Goal: Book appointment/travel/reservation

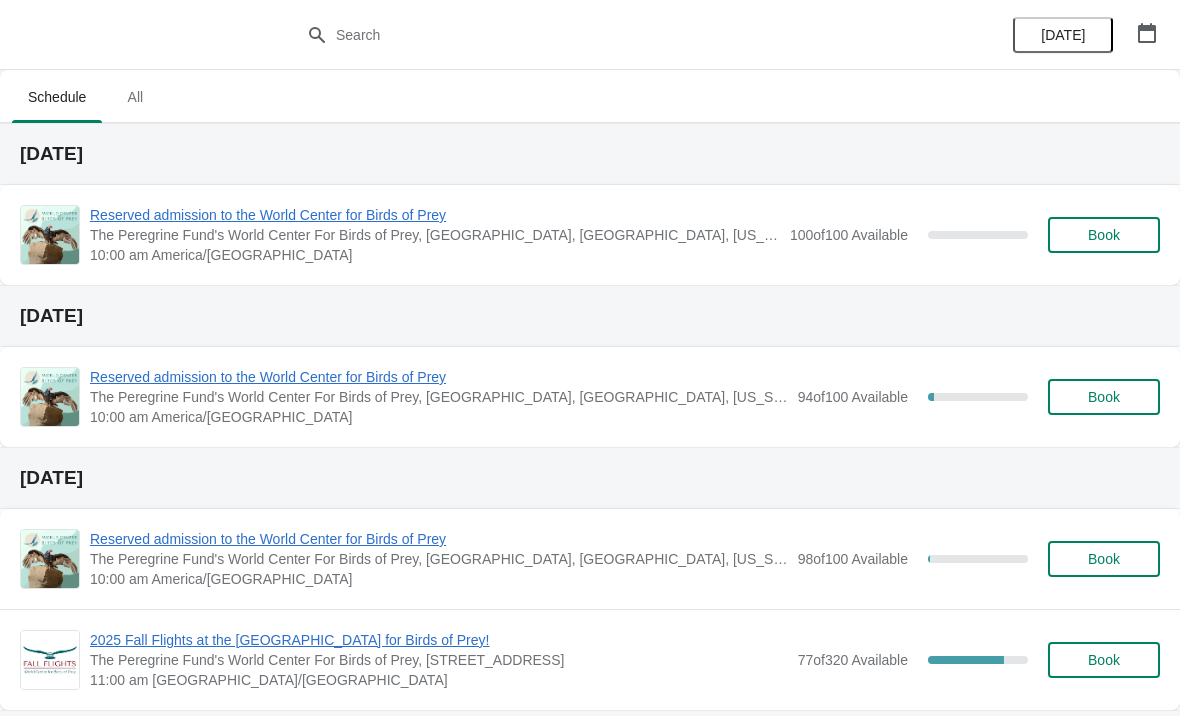
click at [389, 377] on span "Reserved admission to the World Center for Birds of Prey" at bounding box center [439, 377] width 698 height 20
click at [444, 544] on span "Reserved admission to the World Center for Birds of Prey" at bounding box center [439, 539] width 698 height 20
click at [413, 539] on span "Reserved admission to the World Center for Birds of Prey" at bounding box center [439, 539] width 698 height 20
click at [427, 221] on span "Reserved admission to the World Center for Birds of Prey" at bounding box center [435, 215] width 690 height 20
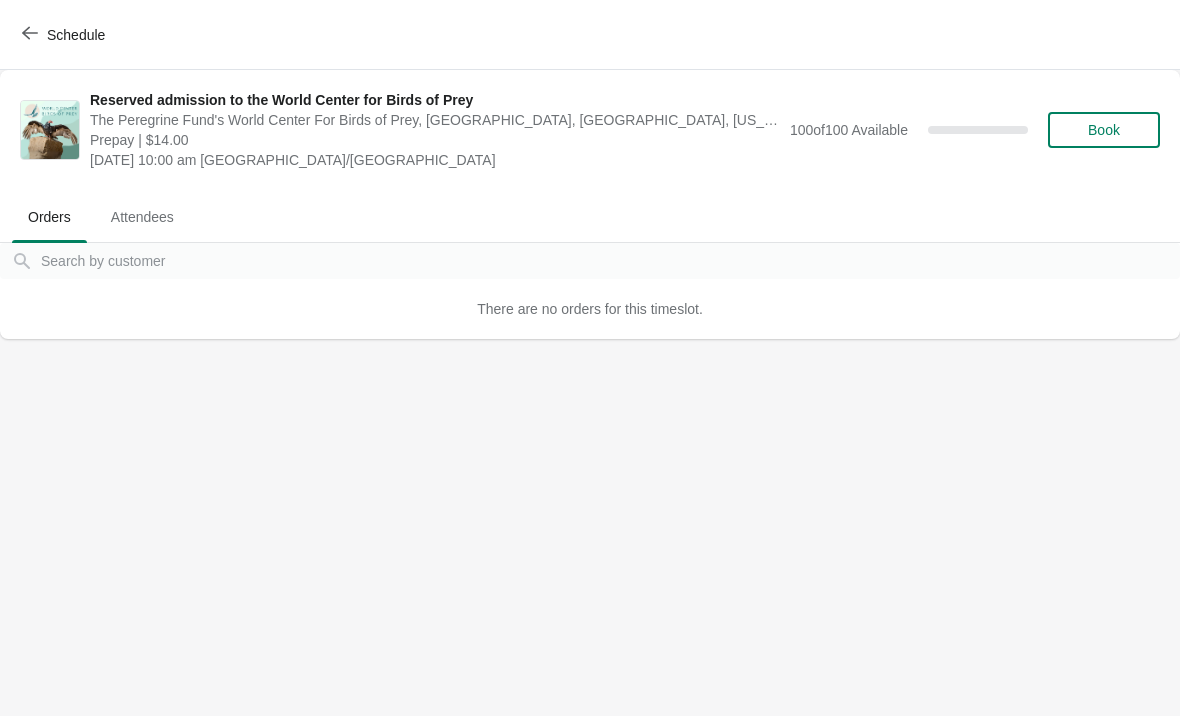
click at [61, 28] on span "Schedule" at bounding box center [76, 35] width 58 height 16
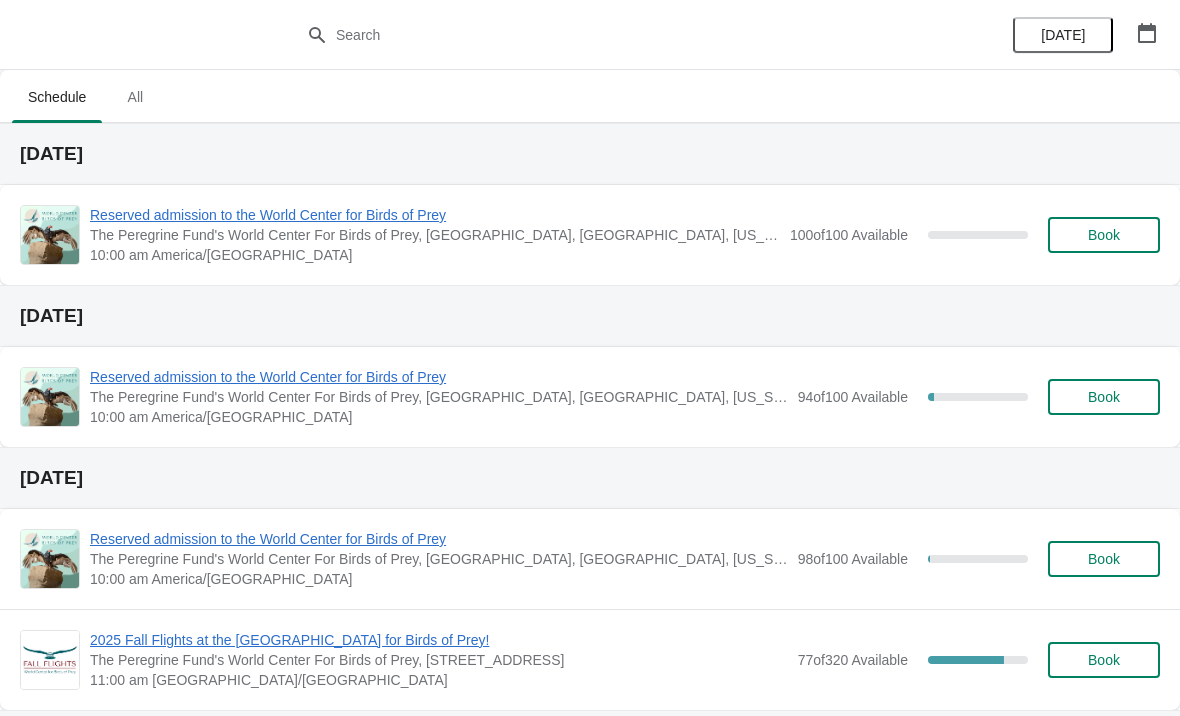
click at [423, 384] on span "Reserved admission to the World Center for Birds of Prey" at bounding box center [439, 377] width 698 height 20
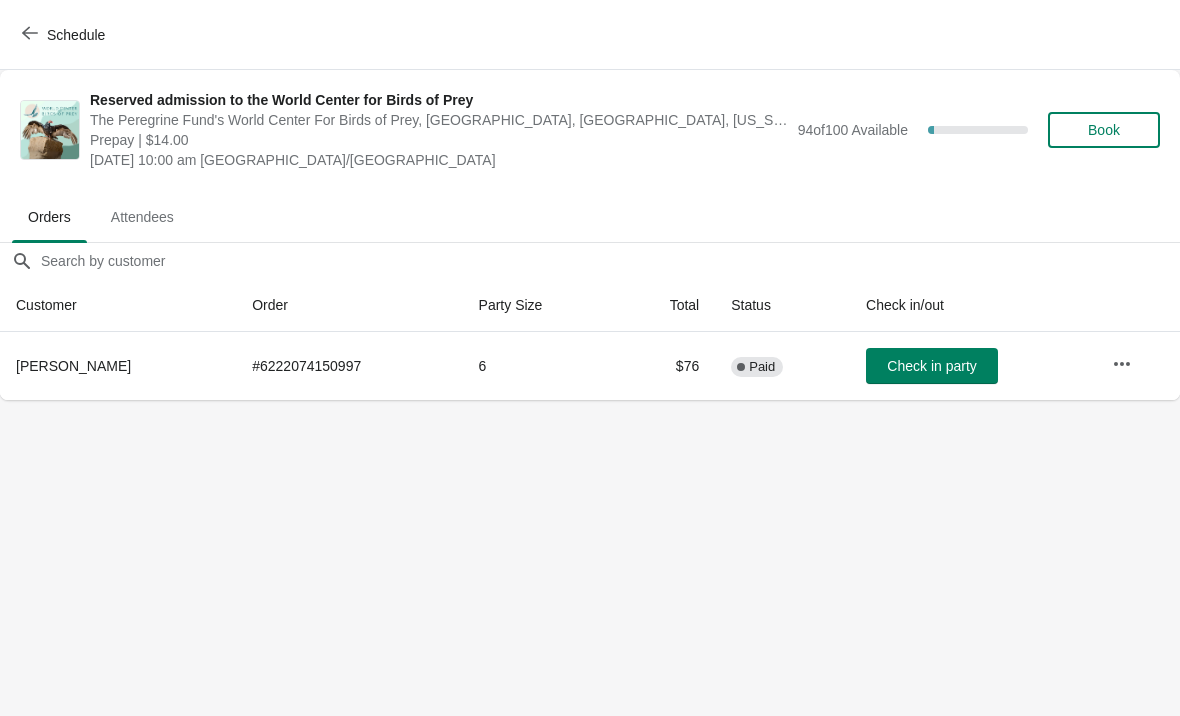
click at [39, 21] on button "Schedule" at bounding box center [65, 35] width 111 height 36
